Goal: Obtain resource: Obtain resource

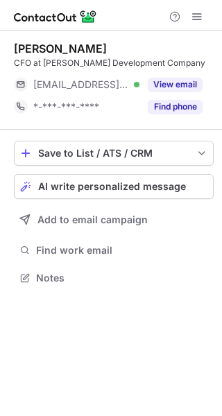
scroll to position [268, 222]
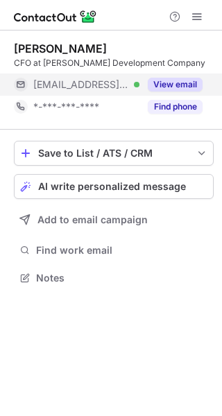
click at [179, 81] on button "View email" at bounding box center [175, 85] width 55 height 14
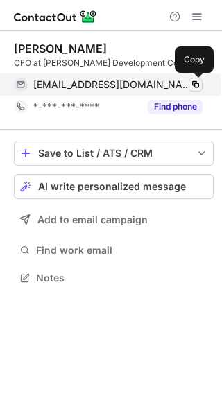
click at [193, 82] on span at bounding box center [195, 84] width 11 height 11
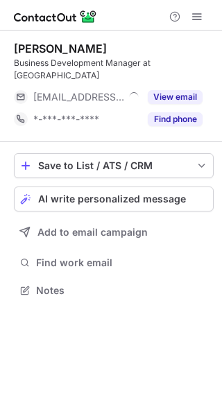
scroll to position [268, 222]
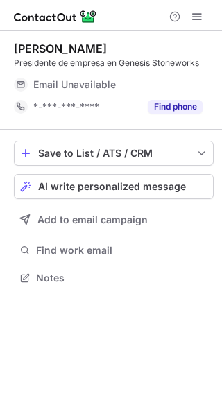
scroll to position [268, 222]
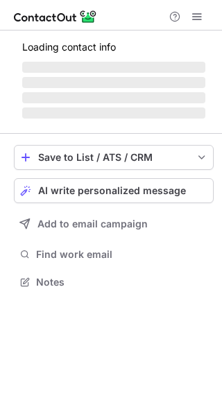
scroll to position [268, 222]
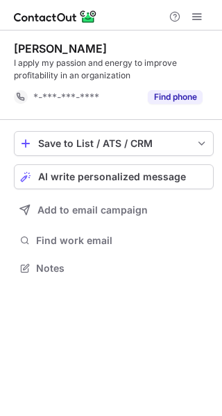
scroll to position [258, 222]
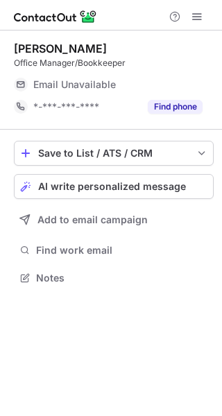
scroll to position [268, 222]
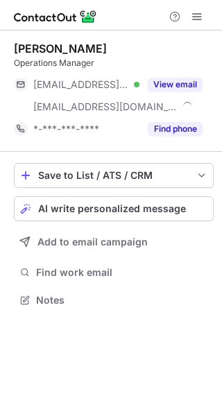
scroll to position [290, 222]
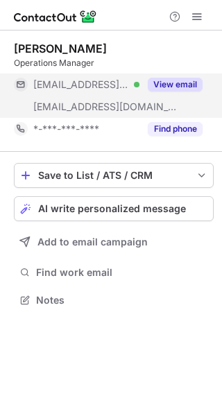
click at [185, 82] on button "View email" at bounding box center [175, 85] width 55 height 14
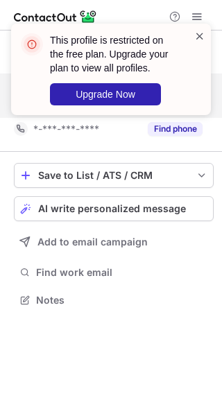
click at [197, 33] on span at bounding box center [199, 36] width 11 height 14
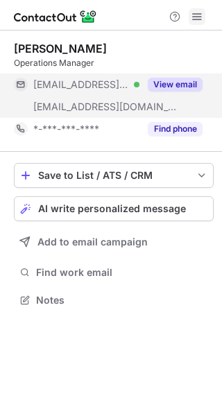
click at [196, 13] on span at bounding box center [196, 16] width 11 height 11
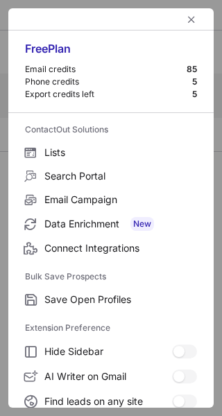
click at [186, 67] on div "85" at bounding box center [191, 69] width 10 height 11
click at [186, 69] on div "85" at bounding box center [191, 69] width 10 height 11
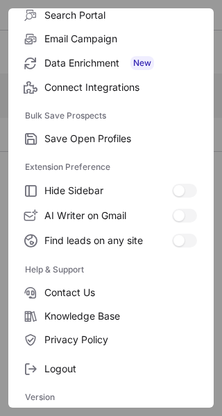
scroll to position [161, 0]
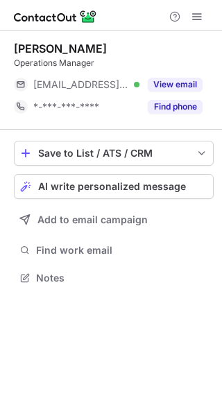
scroll to position [268, 222]
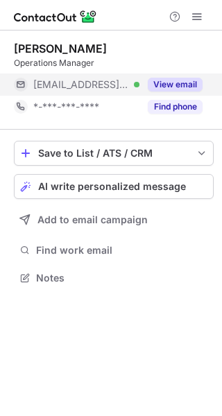
click at [168, 84] on button "View email" at bounding box center [175, 85] width 55 height 14
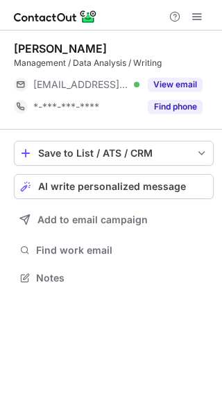
scroll to position [268, 222]
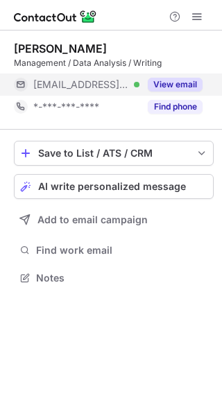
click at [179, 74] on div "View email" at bounding box center [170, 84] width 63 height 22
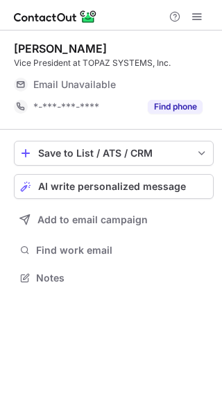
scroll to position [268, 222]
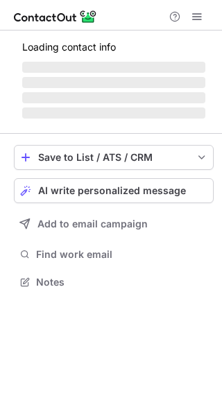
scroll to position [268, 222]
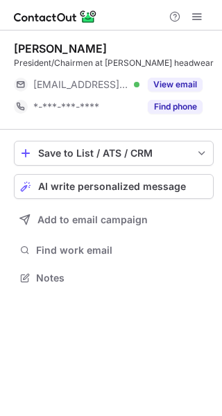
scroll to position [268, 222]
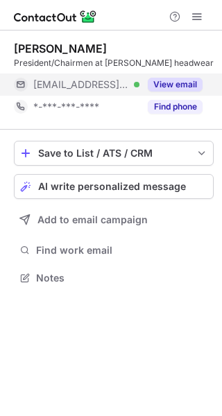
click at [180, 84] on button "View email" at bounding box center [175, 85] width 55 height 14
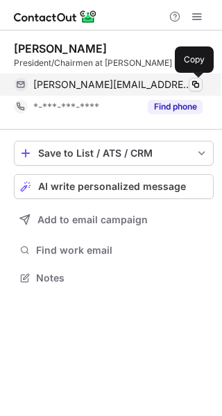
click at [193, 84] on span at bounding box center [195, 84] width 11 height 11
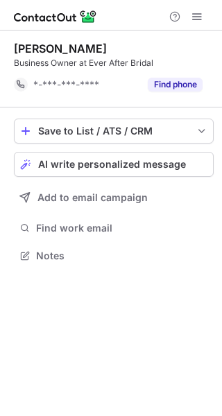
scroll to position [246, 222]
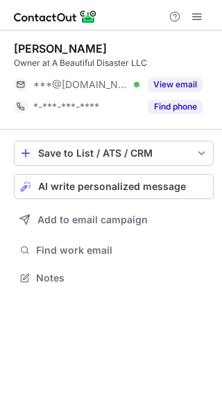
scroll to position [268, 222]
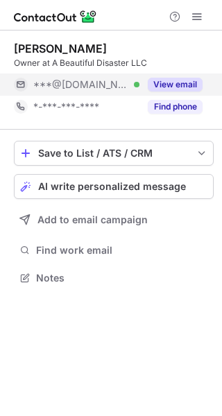
click at [186, 85] on button "View email" at bounding box center [175, 85] width 55 height 14
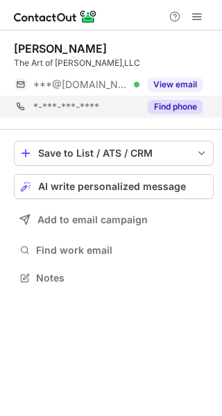
scroll to position [268, 222]
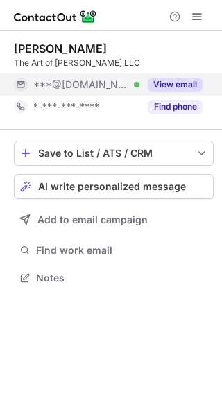
click at [182, 83] on button "View email" at bounding box center [175, 85] width 55 height 14
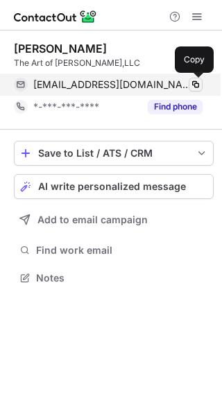
click at [193, 83] on span at bounding box center [195, 84] width 11 height 11
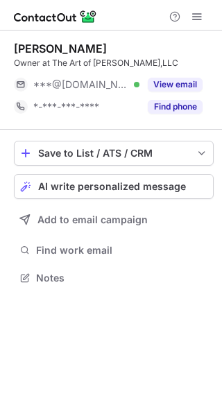
scroll to position [268, 222]
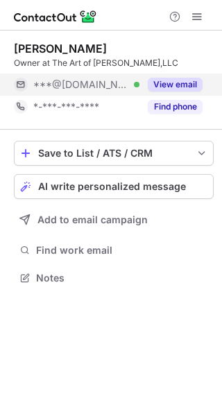
click at [187, 85] on button "View email" at bounding box center [175, 85] width 55 height 14
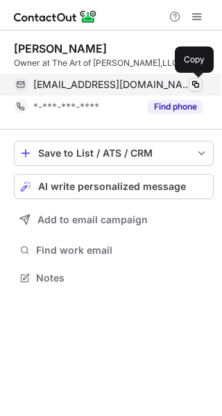
click at [195, 85] on span at bounding box center [195, 84] width 11 height 11
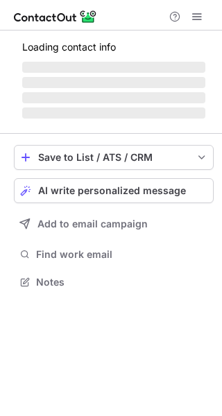
scroll to position [268, 222]
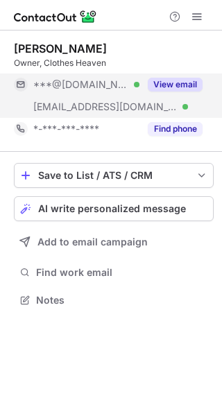
click at [184, 84] on button "View email" at bounding box center [175, 85] width 55 height 14
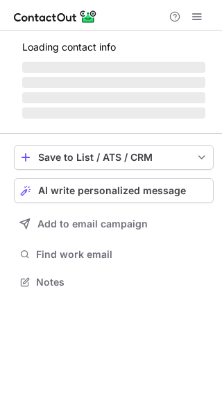
scroll to position [268, 222]
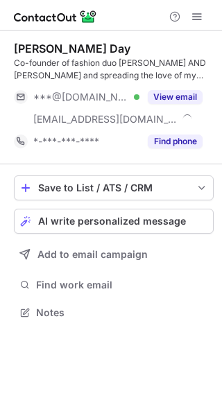
scroll to position [303, 222]
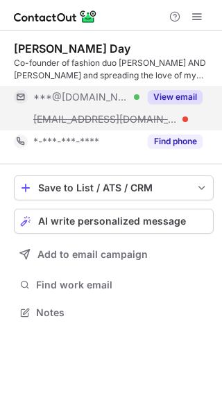
click at [179, 98] on button "View email" at bounding box center [175, 97] width 55 height 14
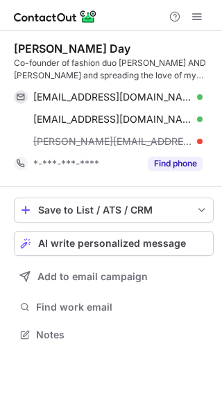
scroll to position [325, 222]
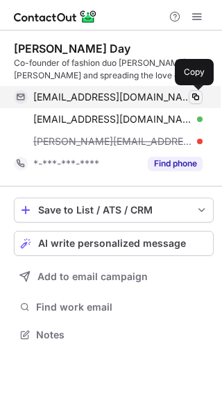
click at [197, 96] on span at bounding box center [195, 96] width 11 height 11
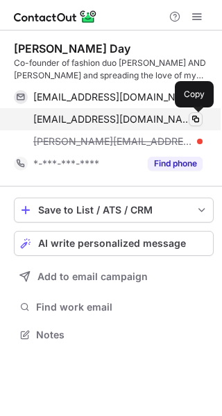
click at [197, 118] on span at bounding box center [195, 119] width 11 height 11
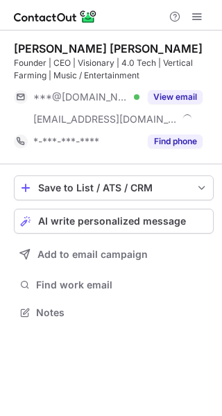
scroll to position [303, 222]
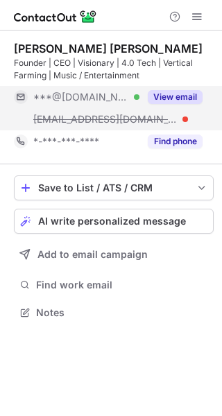
click at [180, 98] on button "View email" at bounding box center [175, 97] width 55 height 14
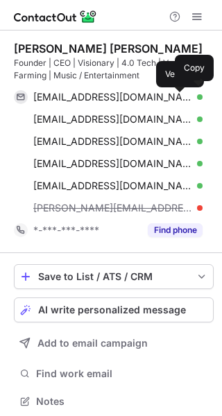
scroll to position [391, 212]
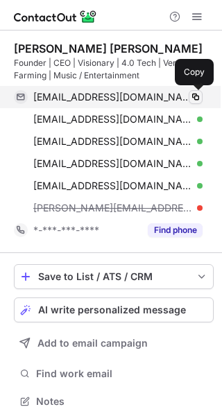
click at [195, 98] on span at bounding box center [195, 96] width 11 height 11
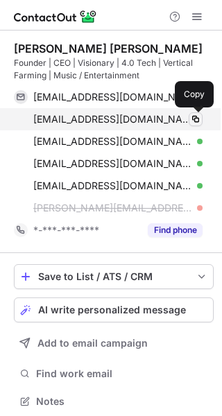
click at [193, 119] on span at bounding box center [195, 119] width 11 height 11
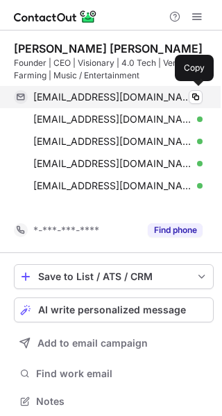
scroll to position [369, 222]
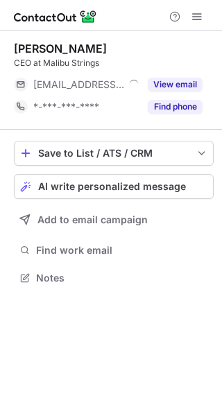
scroll to position [268, 222]
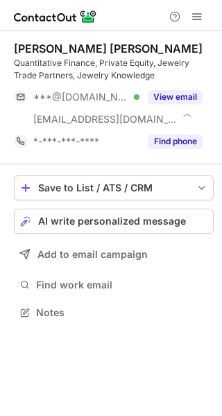
scroll to position [303, 222]
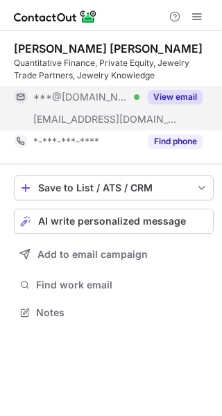
click at [179, 94] on button "View email" at bounding box center [175, 97] width 55 height 14
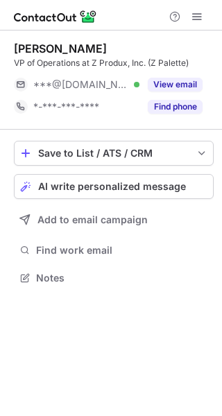
scroll to position [268, 222]
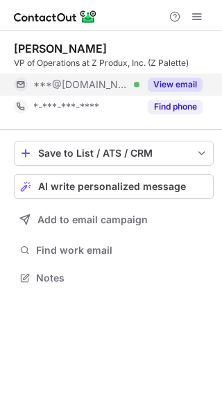
click at [170, 88] on button "View email" at bounding box center [175, 85] width 55 height 14
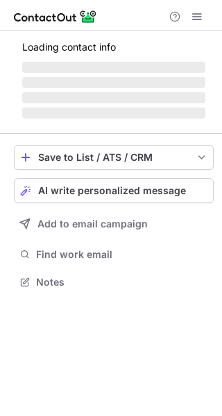
scroll to position [268, 222]
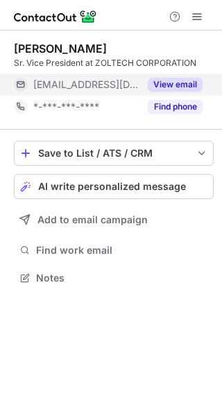
click at [175, 81] on button "View email" at bounding box center [175, 85] width 55 height 14
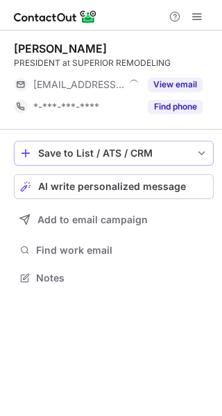
scroll to position [268, 222]
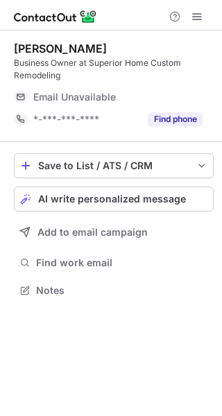
scroll to position [281, 222]
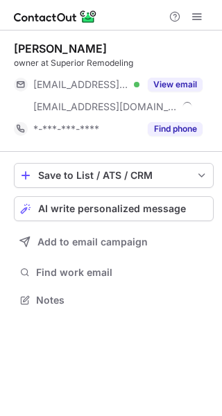
scroll to position [290, 222]
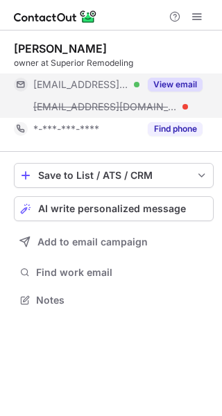
click at [186, 80] on button "View email" at bounding box center [175, 85] width 55 height 14
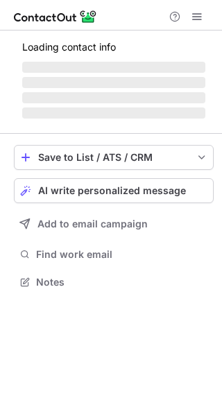
scroll to position [268, 222]
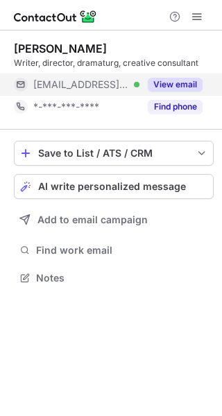
click at [177, 86] on button "View email" at bounding box center [175, 85] width 55 height 14
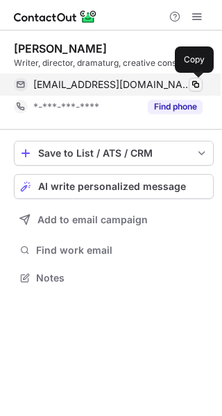
click at [194, 82] on span at bounding box center [195, 84] width 11 height 11
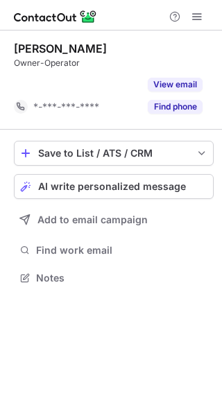
scroll to position [246, 222]
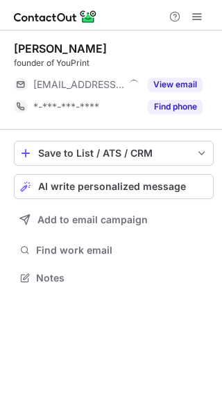
scroll to position [268, 222]
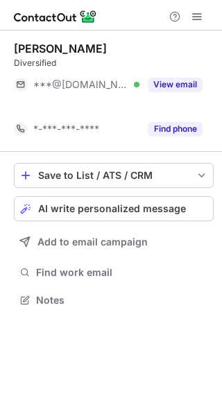
scroll to position [268, 222]
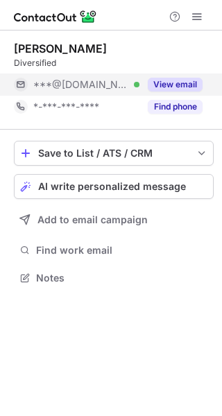
click at [182, 81] on button "View email" at bounding box center [175, 85] width 55 height 14
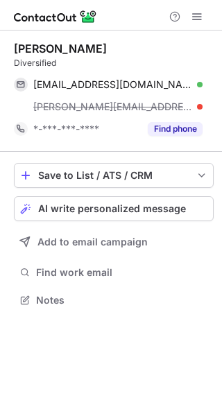
scroll to position [290, 222]
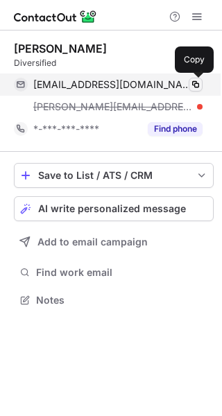
click at [195, 82] on span at bounding box center [195, 84] width 11 height 11
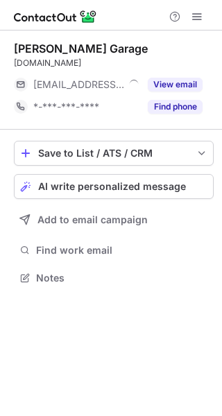
scroll to position [268, 222]
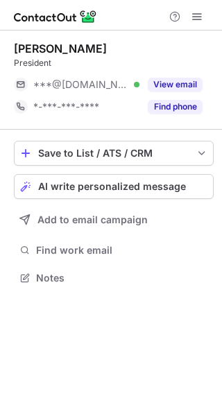
scroll to position [268, 222]
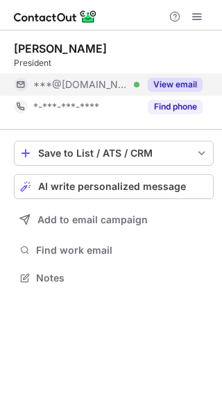
click at [182, 80] on button "View email" at bounding box center [175, 85] width 55 height 14
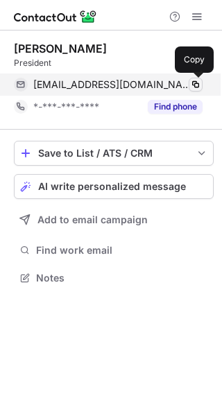
click at [196, 82] on span at bounding box center [195, 84] width 11 height 11
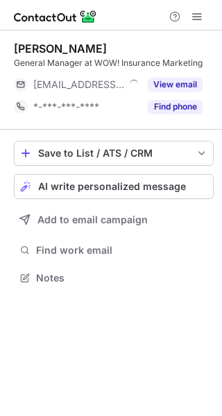
scroll to position [268, 222]
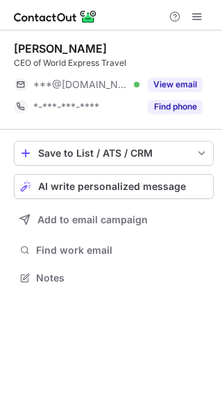
scroll to position [268, 222]
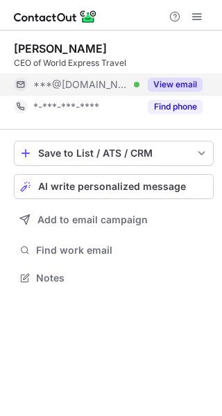
click at [183, 80] on button "View email" at bounding box center [175, 85] width 55 height 14
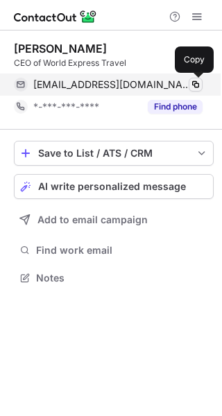
click at [197, 81] on span at bounding box center [195, 84] width 11 height 11
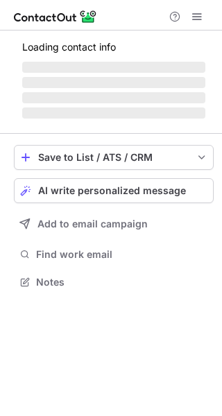
scroll to position [268, 222]
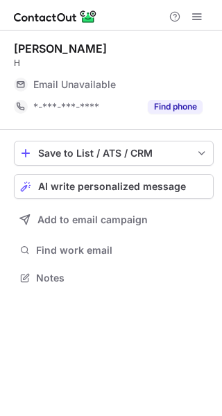
scroll to position [268, 222]
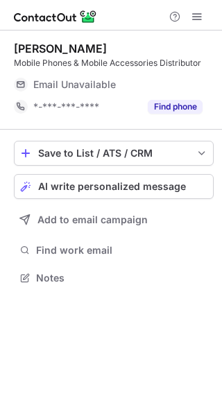
scroll to position [268, 222]
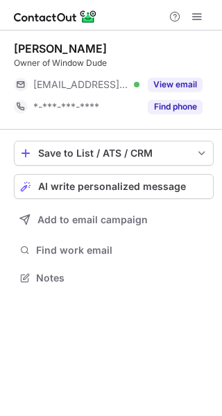
scroll to position [268, 222]
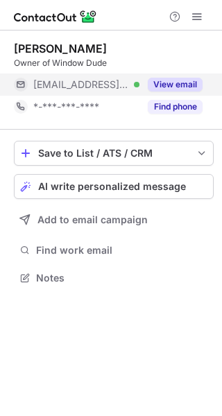
click at [171, 85] on button "View email" at bounding box center [175, 85] width 55 height 14
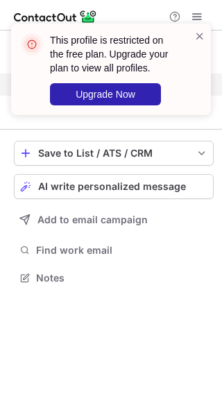
click at [193, 34] on div "This profile is restricted on the free plan. Upgrade your plan to view all prof…" at bounding box center [105, 69] width 177 height 80
click at [197, 35] on span at bounding box center [199, 36] width 11 height 14
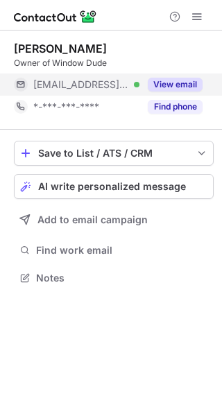
click at [170, 83] on button "View email" at bounding box center [175, 85] width 55 height 14
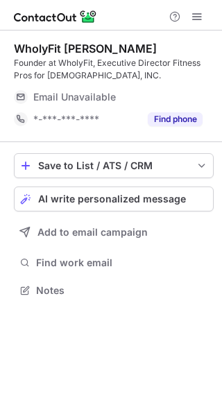
scroll to position [281, 222]
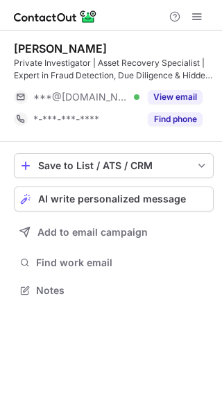
scroll to position [281, 222]
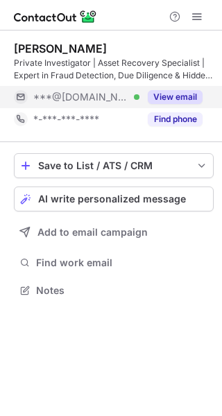
click at [184, 96] on button "View email" at bounding box center [175, 97] width 55 height 14
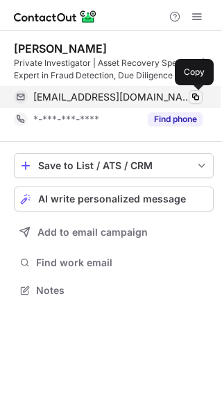
click at [194, 94] on span at bounding box center [195, 96] width 11 height 11
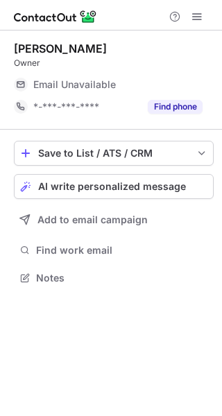
scroll to position [268, 222]
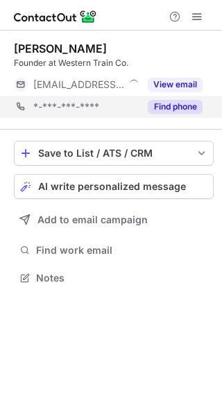
scroll to position [268, 222]
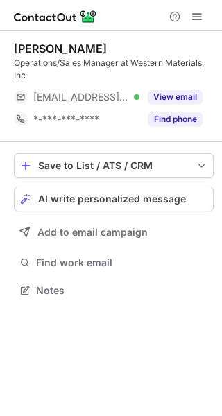
scroll to position [281, 222]
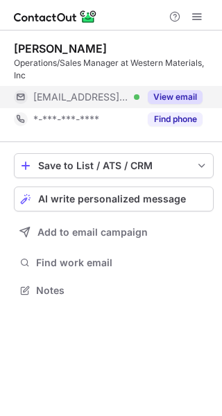
click at [177, 97] on button "View email" at bounding box center [175, 97] width 55 height 14
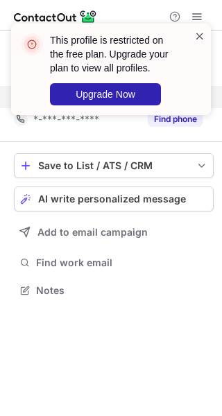
click at [202, 35] on span at bounding box center [199, 36] width 11 height 14
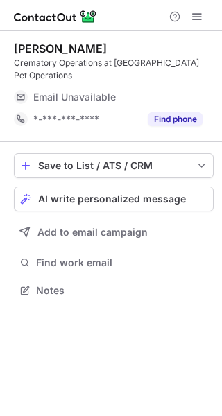
scroll to position [281, 222]
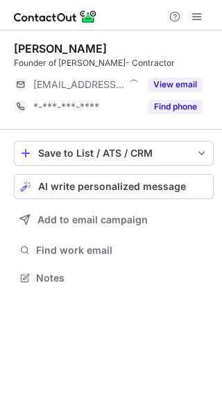
scroll to position [268, 222]
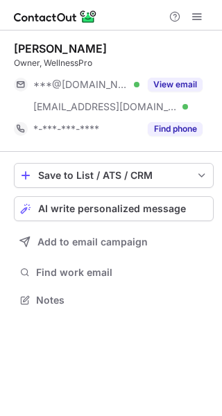
scroll to position [290, 222]
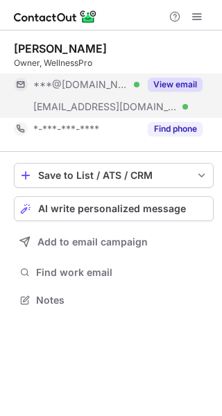
click at [183, 83] on button "View email" at bounding box center [175, 85] width 55 height 14
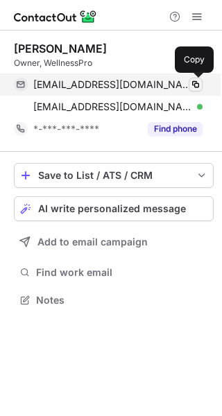
click at [197, 80] on span at bounding box center [195, 84] width 11 height 11
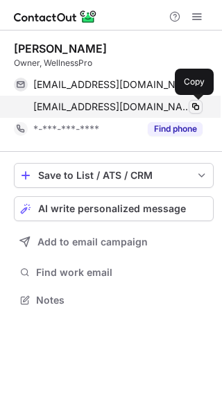
click at [200, 106] on span at bounding box center [195, 106] width 11 height 11
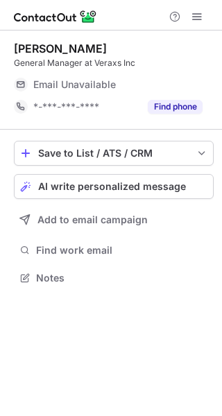
scroll to position [268, 222]
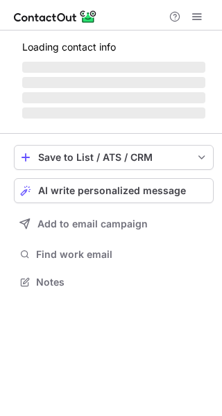
scroll to position [268, 222]
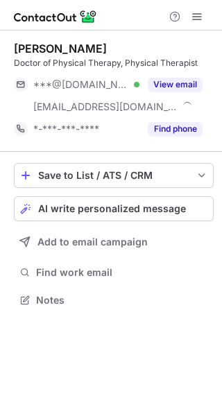
scroll to position [290, 222]
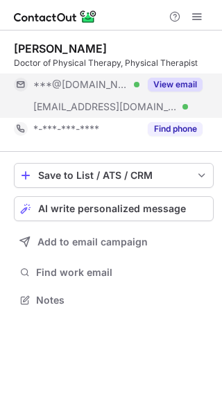
click at [186, 81] on button "View email" at bounding box center [175, 85] width 55 height 14
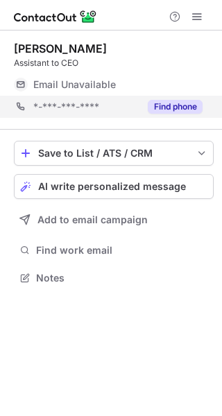
scroll to position [268, 222]
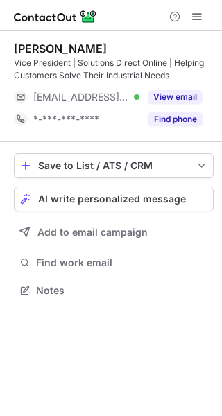
scroll to position [281, 222]
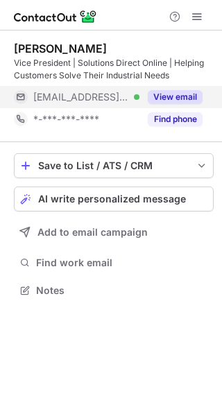
click at [177, 96] on button "View email" at bounding box center [175, 97] width 55 height 14
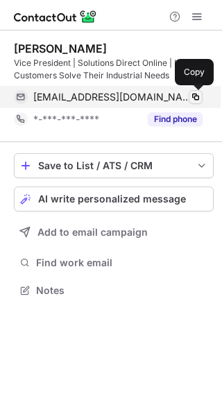
click at [196, 94] on span at bounding box center [195, 96] width 11 height 11
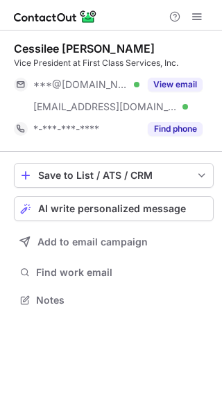
scroll to position [290, 222]
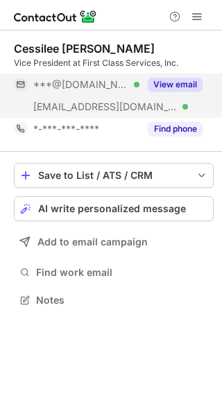
click at [183, 80] on button "View email" at bounding box center [175, 85] width 55 height 14
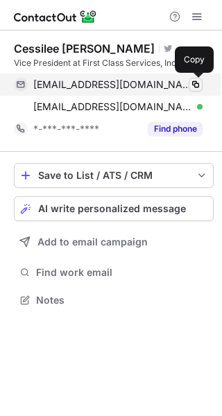
click at [194, 82] on span at bounding box center [195, 84] width 11 height 11
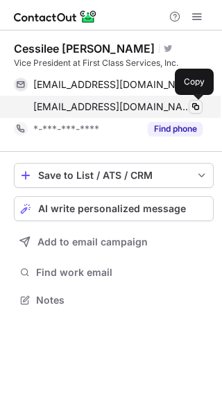
click at [196, 105] on span at bounding box center [195, 106] width 11 height 11
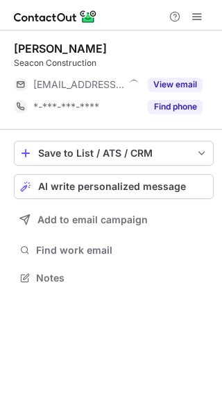
scroll to position [268, 222]
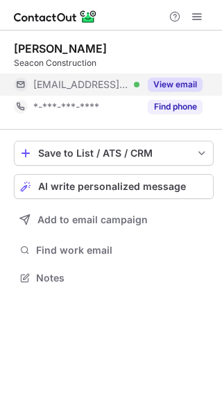
click at [180, 85] on button "View email" at bounding box center [175, 85] width 55 height 14
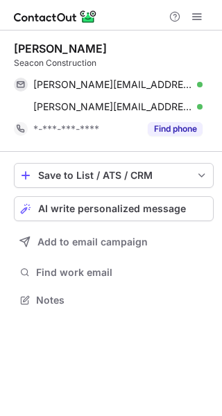
scroll to position [290, 222]
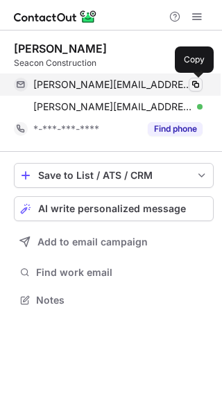
click at [195, 82] on span at bounding box center [195, 84] width 11 height 11
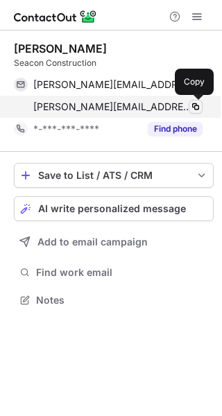
click at [196, 107] on span at bounding box center [195, 106] width 11 height 11
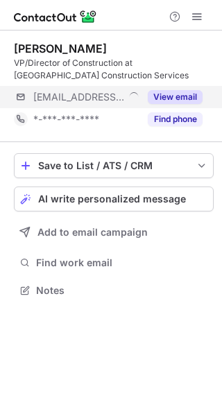
scroll to position [281, 222]
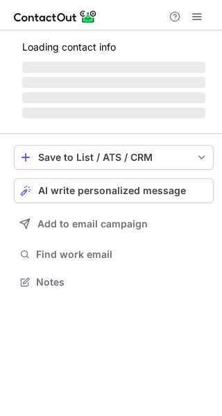
scroll to position [281, 222]
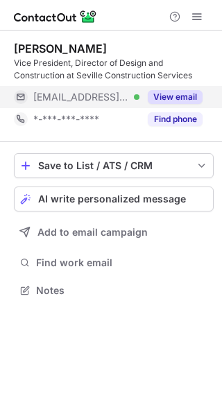
click at [186, 94] on button "View email" at bounding box center [175, 97] width 55 height 14
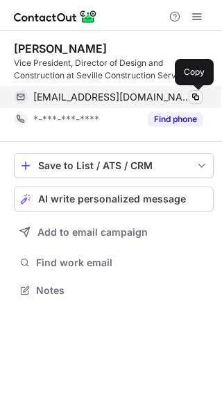
click at [195, 96] on span at bounding box center [195, 96] width 11 height 11
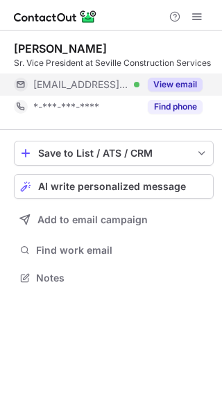
scroll to position [268, 222]
click at [180, 82] on button "View email" at bounding box center [175, 85] width 55 height 14
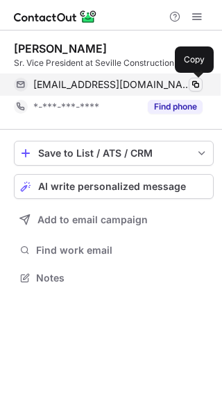
click at [195, 82] on span at bounding box center [195, 84] width 11 height 11
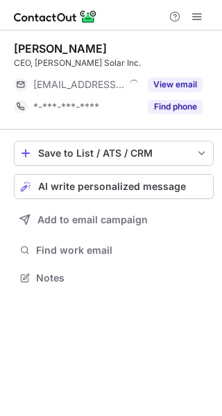
scroll to position [268, 222]
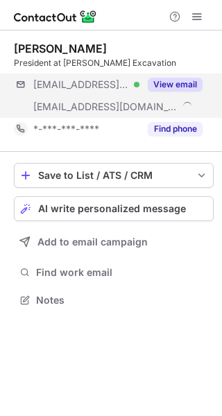
scroll to position [290, 222]
click at [182, 81] on button "View email" at bounding box center [175, 85] width 55 height 14
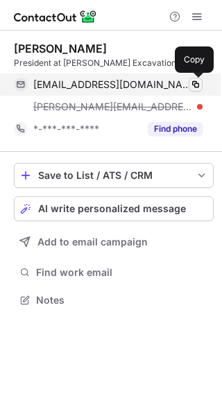
click at [196, 83] on span at bounding box center [195, 84] width 11 height 11
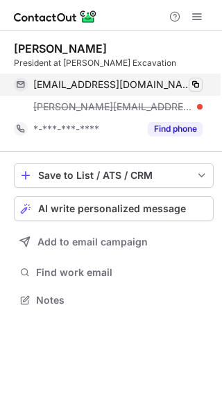
click at [196, 83] on span at bounding box center [195, 84] width 11 height 11
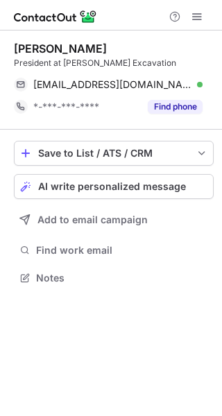
scroll to position [268, 222]
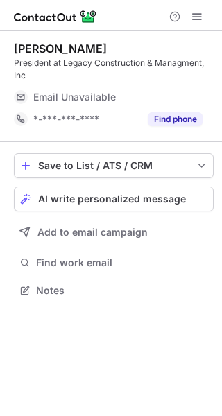
scroll to position [281, 222]
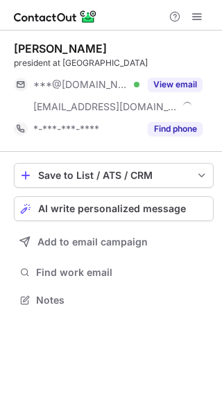
scroll to position [290, 222]
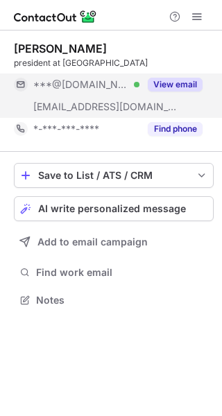
click at [178, 85] on button "View email" at bounding box center [175, 85] width 55 height 14
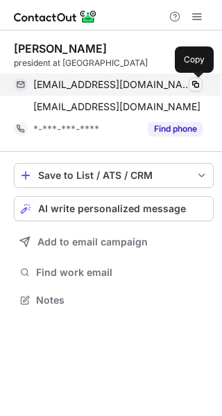
click at [195, 82] on span at bounding box center [195, 84] width 11 height 11
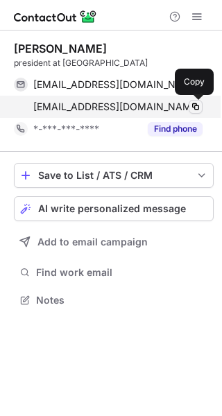
click at [197, 106] on span at bounding box center [195, 106] width 11 height 11
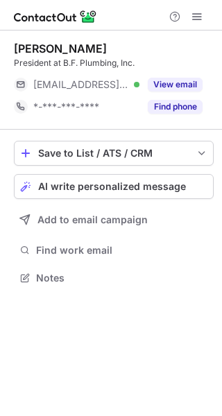
scroll to position [268, 222]
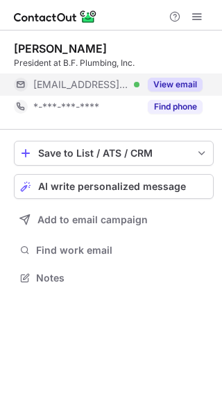
click at [179, 80] on button "View email" at bounding box center [175, 85] width 55 height 14
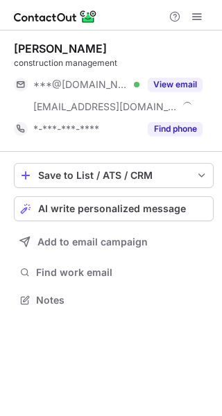
scroll to position [290, 222]
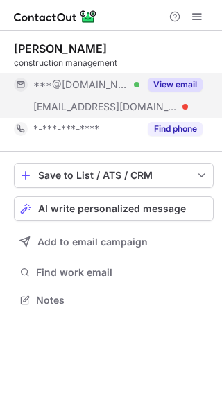
click at [184, 81] on button "View email" at bounding box center [175, 85] width 55 height 14
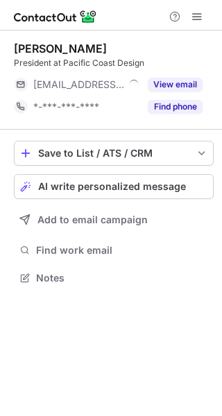
scroll to position [268, 222]
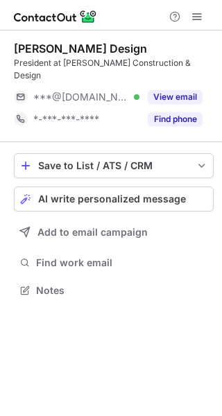
scroll to position [268, 222]
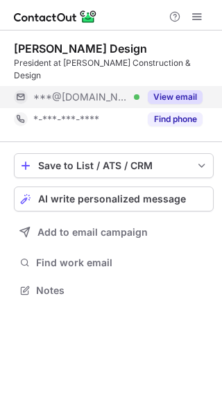
click at [183, 90] on button "View email" at bounding box center [175, 97] width 55 height 14
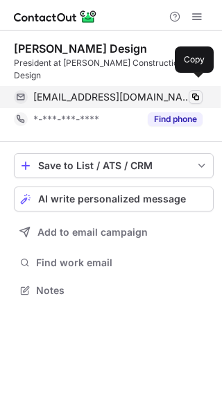
click at [197, 91] on span at bounding box center [195, 96] width 11 height 11
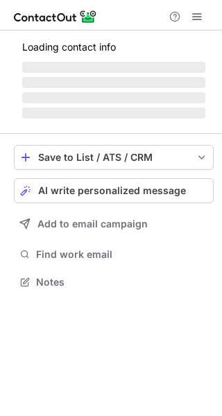
scroll to position [281, 222]
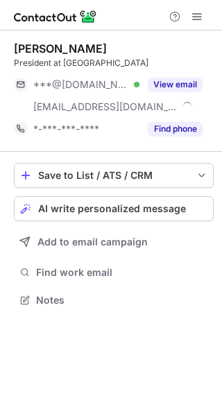
scroll to position [290, 222]
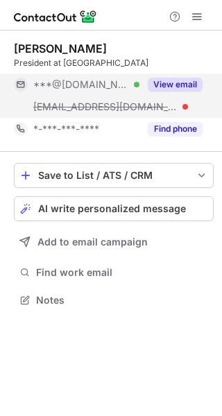
click at [186, 81] on button "View email" at bounding box center [175, 85] width 55 height 14
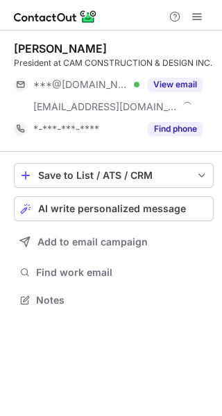
scroll to position [290, 222]
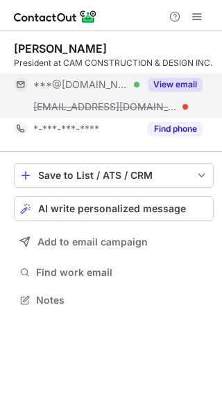
click at [182, 82] on button "View email" at bounding box center [175, 85] width 55 height 14
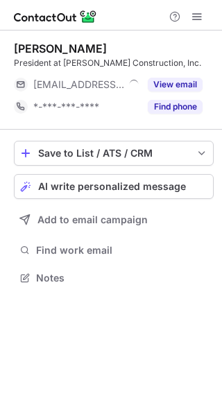
scroll to position [268, 222]
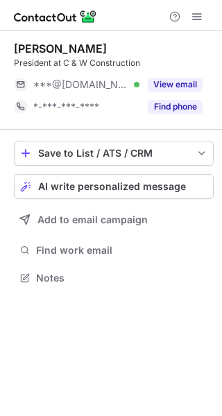
scroll to position [268, 222]
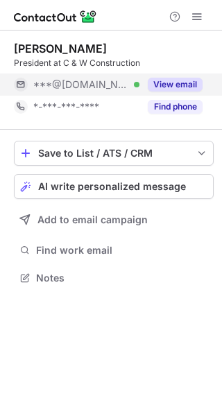
click at [182, 82] on button "View email" at bounding box center [175, 85] width 55 height 14
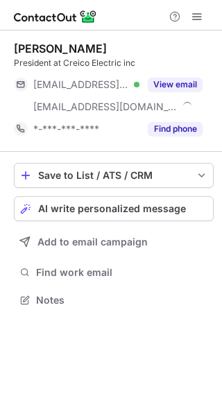
scroll to position [290, 222]
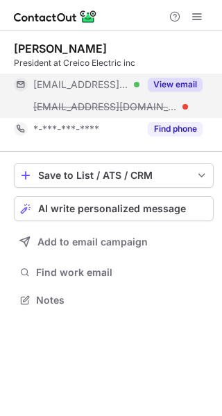
click at [172, 80] on button "View email" at bounding box center [175, 85] width 55 height 14
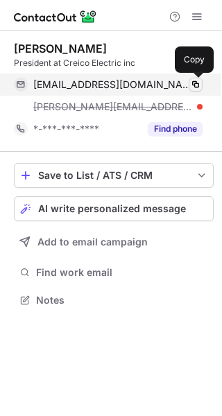
click at [196, 82] on span at bounding box center [195, 84] width 11 height 11
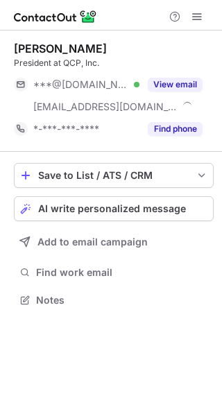
scroll to position [290, 222]
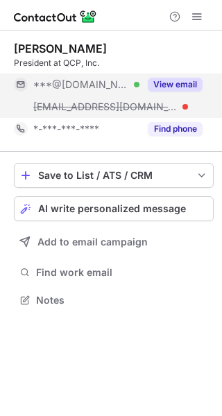
click at [182, 82] on button "View email" at bounding box center [175, 85] width 55 height 14
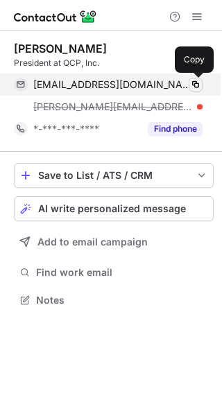
click at [195, 83] on span at bounding box center [195, 84] width 11 height 11
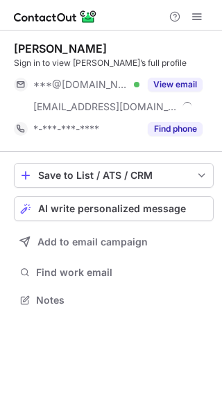
scroll to position [290, 222]
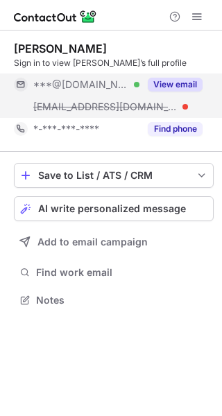
click at [171, 79] on button "View email" at bounding box center [175, 85] width 55 height 14
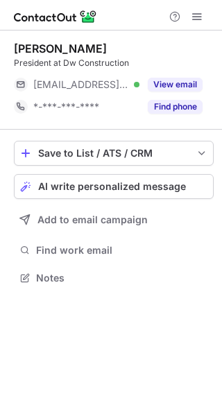
scroll to position [268, 222]
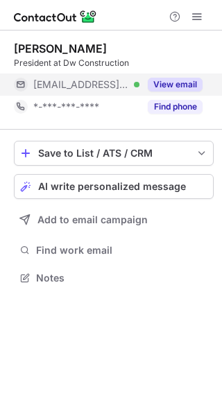
click at [180, 80] on button "View email" at bounding box center [175, 85] width 55 height 14
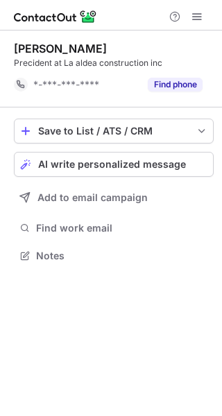
scroll to position [246, 222]
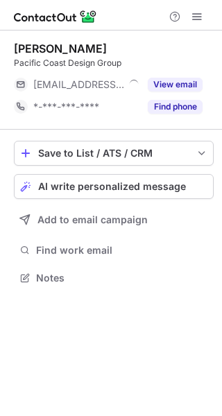
scroll to position [268, 222]
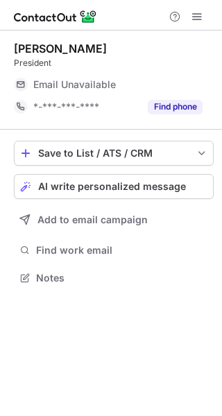
scroll to position [268, 222]
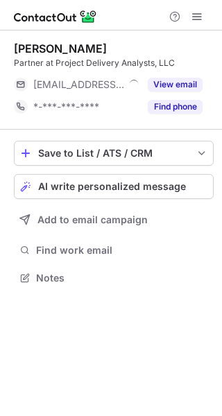
scroll to position [268, 222]
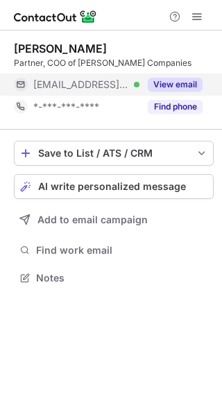
click at [179, 77] on div "View email" at bounding box center [170, 84] width 63 height 22
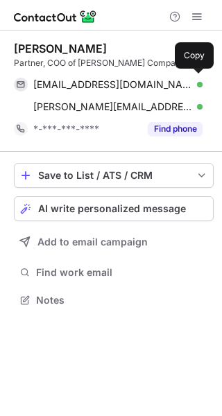
scroll to position [290, 222]
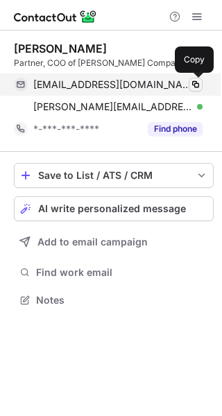
click at [194, 81] on span at bounding box center [195, 84] width 11 height 11
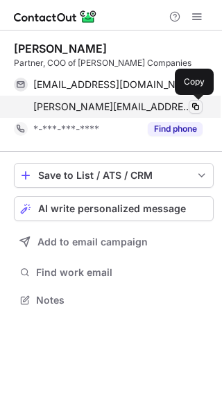
click at [195, 103] on span at bounding box center [195, 106] width 11 height 11
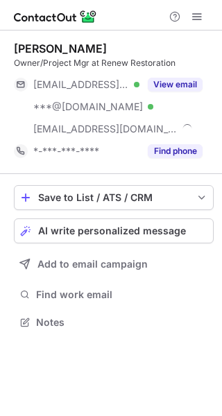
scroll to position [312, 222]
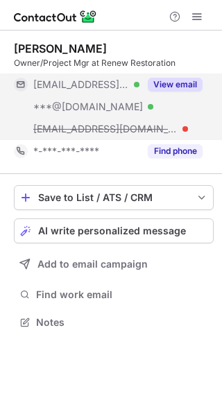
click at [176, 78] on button "View email" at bounding box center [175, 85] width 55 height 14
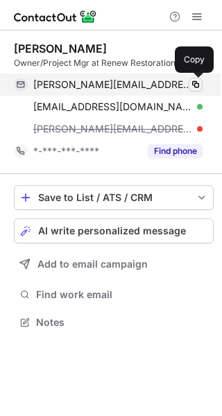
click at [194, 81] on span at bounding box center [195, 84] width 11 height 11
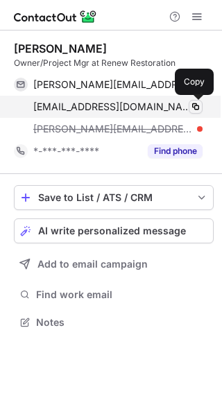
click at [193, 107] on span at bounding box center [195, 106] width 11 height 11
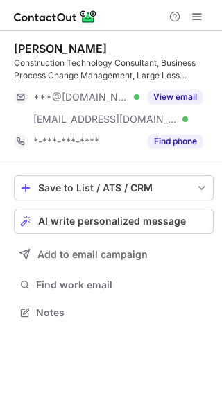
scroll to position [303, 222]
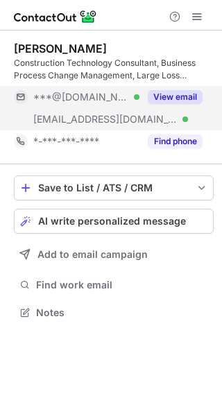
click at [174, 91] on button "View email" at bounding box center [175, 97] width 55 height 14
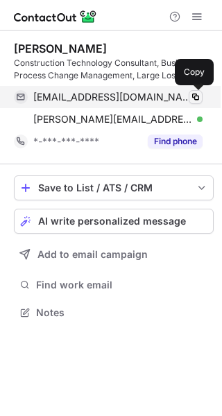
click at [193, 96] on span at bounding box center [195, 96] width 11 height 11
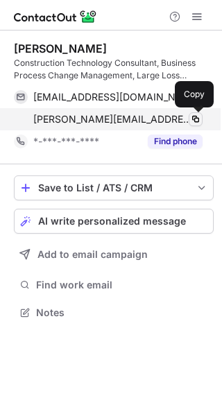
click at [193, 120] on span at bounding box center [195, 119] width 11 height 11
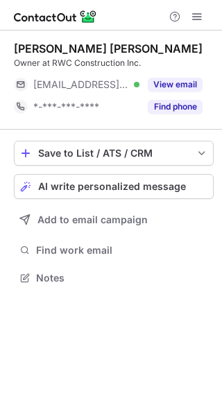
scroll to position [268, 222]
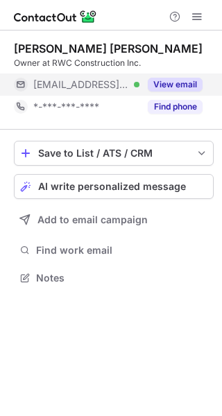
click at [184, 84] on button "View email" at bounding box center [175, 85] width 55 height 14
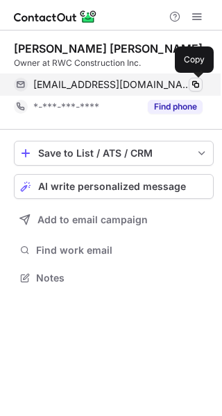
click at [193, 84] on span at bounding box center [195, 84] width 11 height 11
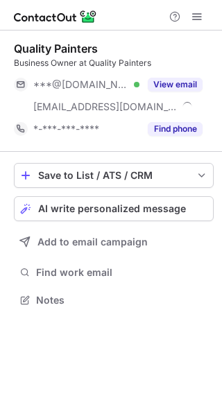
scroll to position [290, 222]
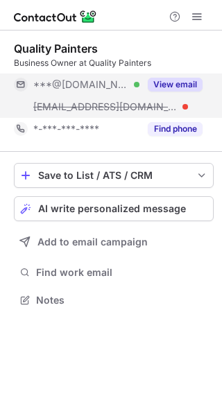
click at [173, 80] on button "View email" at bounding box center [175, 85] width 55 height 14
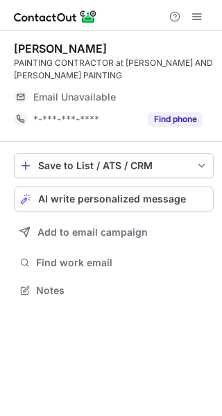
scroll to position [281, 222]
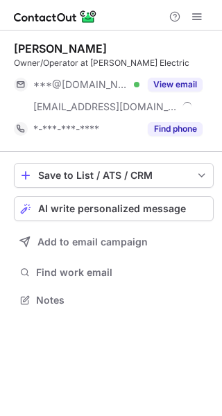
scroll to position [290, 222]
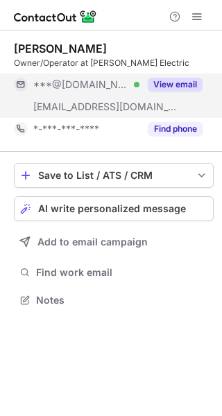
click at [179, 83] on button "View email" at bounding box center [175, 85] width 55 height 14
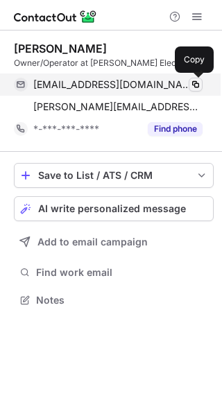
click at [195, 84] on span at bounding box center [195, 84] width 11 height 11
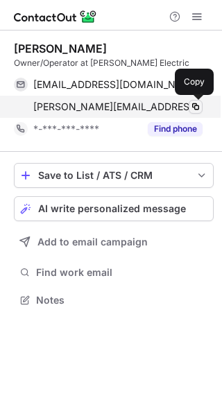
click at [196, 106] on span at bounding box center [195, 106] width 11 height 11
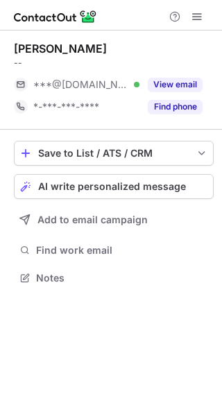
scroll to position [268, 222]
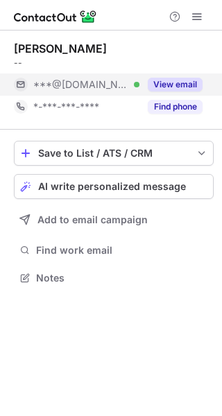
click at [179, 82] on button "View email" at bounding box center [175, 85] width 55 height 14
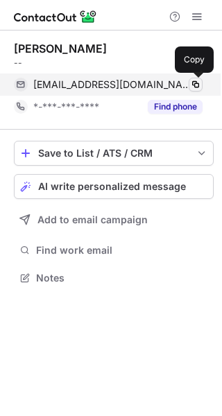
click at [196, 83] on span at bounding box center [195, 84] width 11 height 11
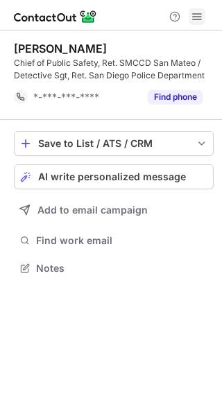
scroll to position [258, 222]
click at [195, 17] on span at bounding box center [196, 16] width 11 height 11
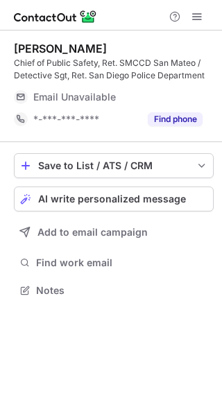
scroll to position [281, 222]
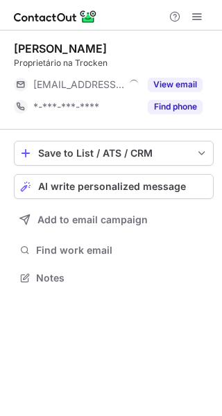
scroll to position [268, 222]
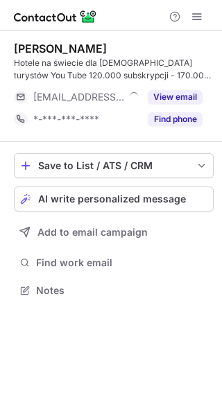
scroll to position [281, 222]
click at [199, 15] on span at bounding box center [196, 16] width 11 height 11
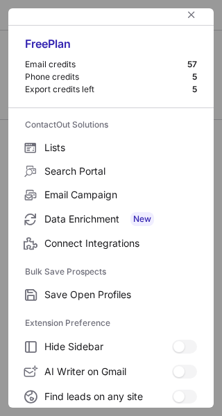
scroll to position [0, 0]
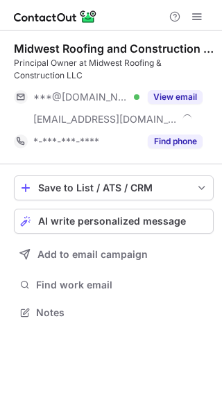
scroll to position [303, 222]
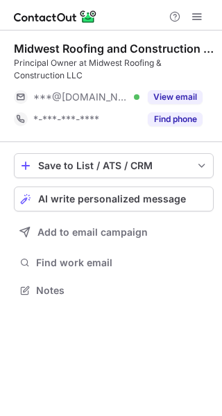
scroll to position [281, 222]
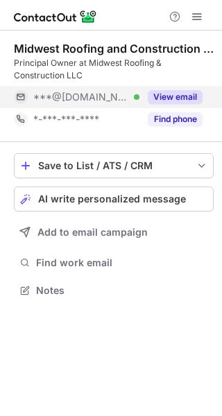
click at [182, 94] on button "View email" at bounding box center [175, 97] width 55 height 14
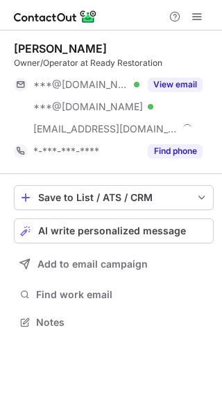
scroll to position [312, 222]
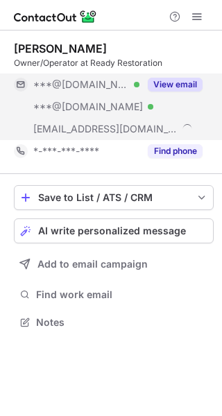
click at [179, 84] on button "View email" at bounding box center [175, 85] width 55 height 14
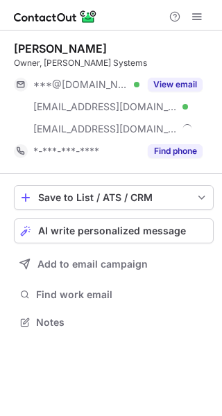
scroll to position [312, 222]
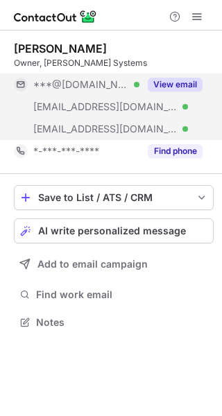
click at [176, 84] on button "View email" at bounding box center [175, 85] width 55 height 14
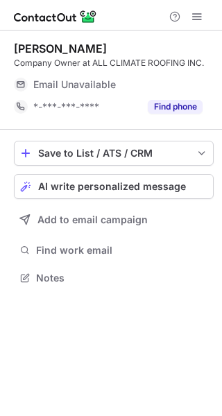
scroll to position [268, 222]
click at [197, 18] on span at bounding box center [196, 16] width 11 height 11
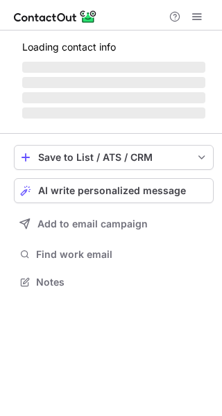
scroll to position [268, 222]
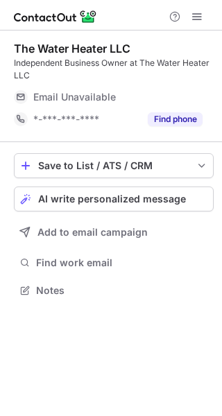
scroll to position [281, 222]
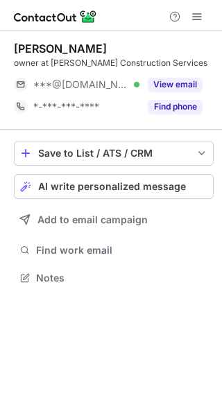
scroll to position [268, 222]
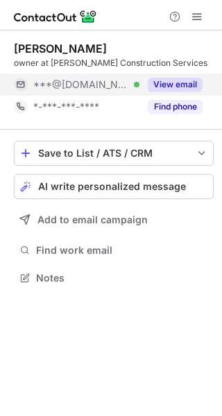
click at [179, 84] on button "View email" at bounding box center [175, 85] width 55 height 14
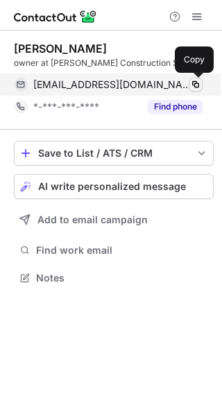
click at [195, 84] on span at bounding box center [195, 84] width 11 height 11
